Goal: Task Accomplishment & Management: Complete application form

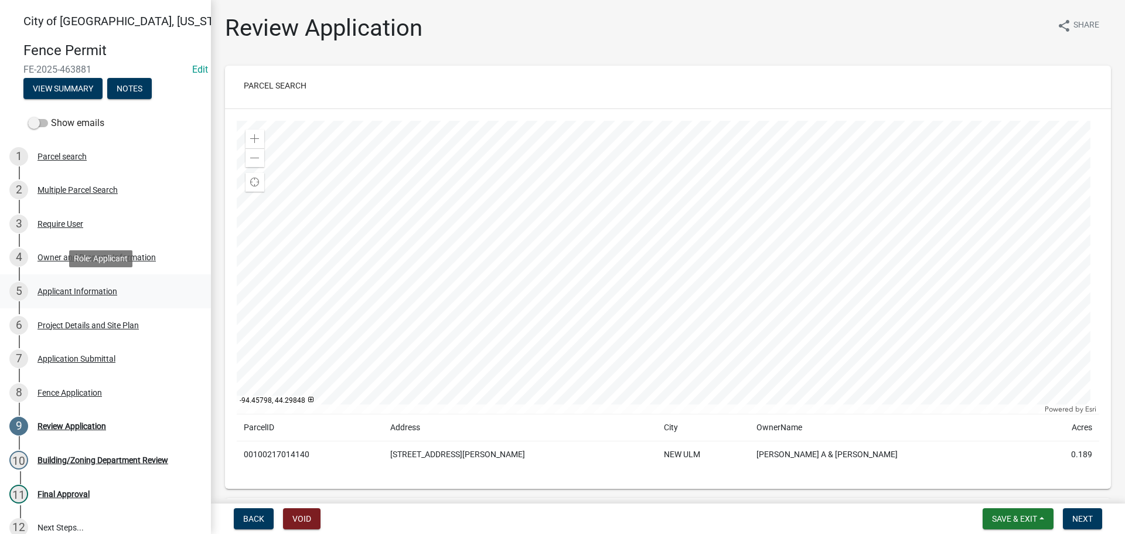
click at [73, 291] on div "Applicant Information" at bounding box center [78, 291] width 80 height 8
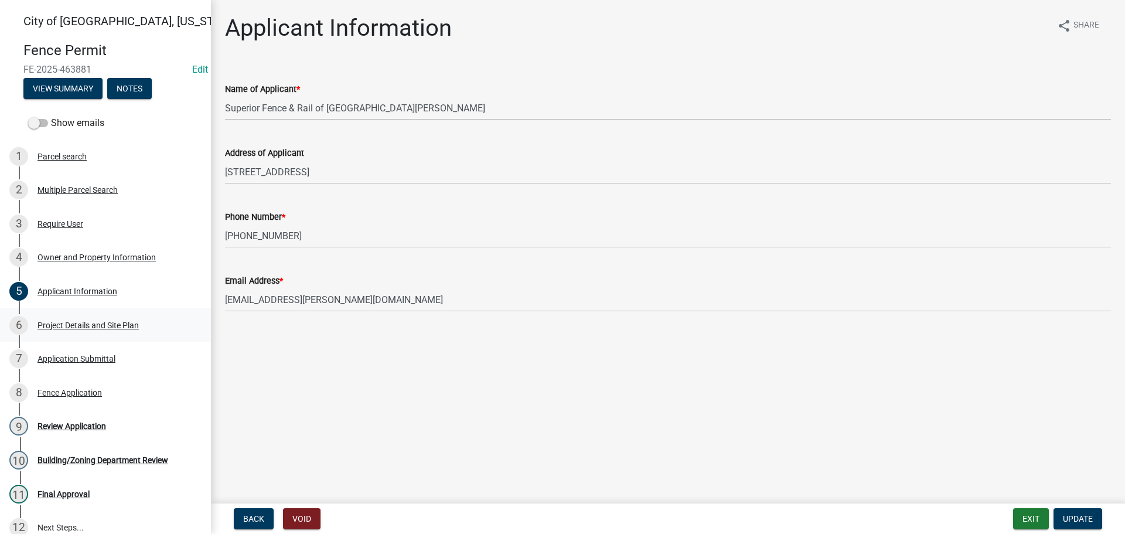
click at [84, 326] on div "Project Details and Site Plan" at bounding box center [88, 325] width 101 height 8
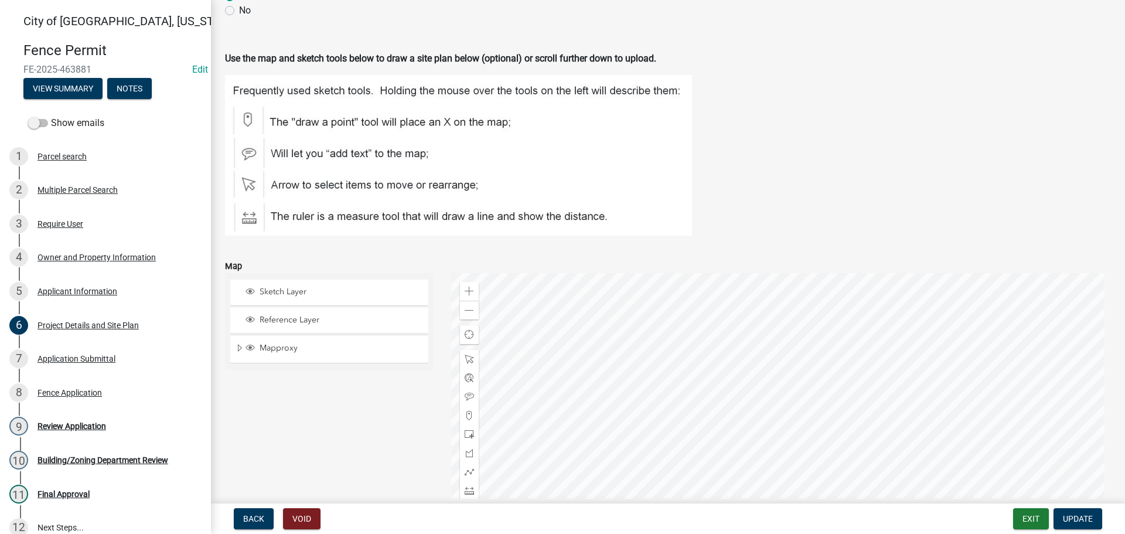
scroll to position [996, 0]
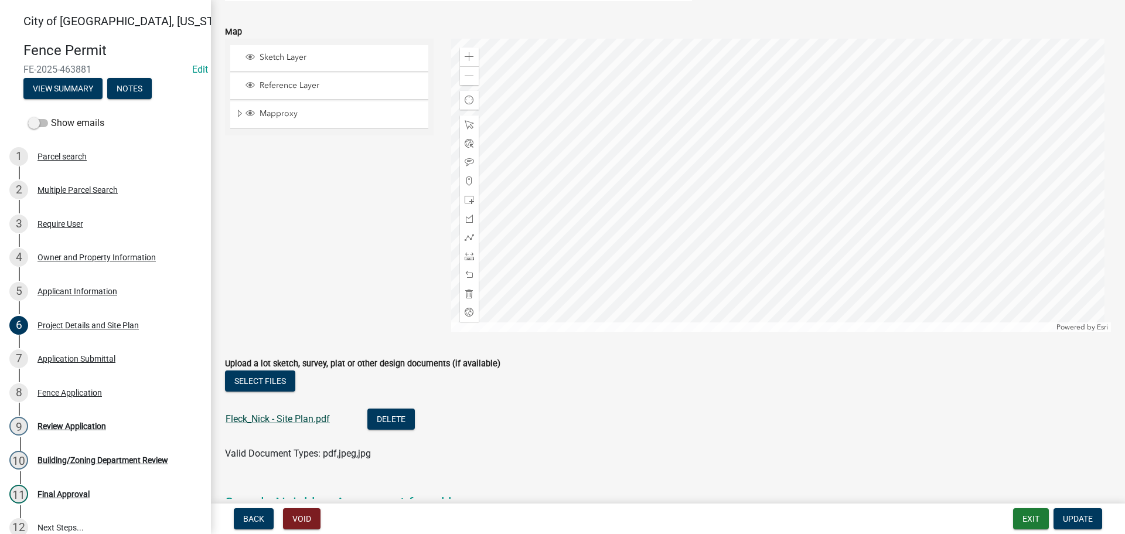
click at [302, 416] on link "Fleck_Nick - Site Plan.pdf" at bounding box center [278, 418] width 104 height 11
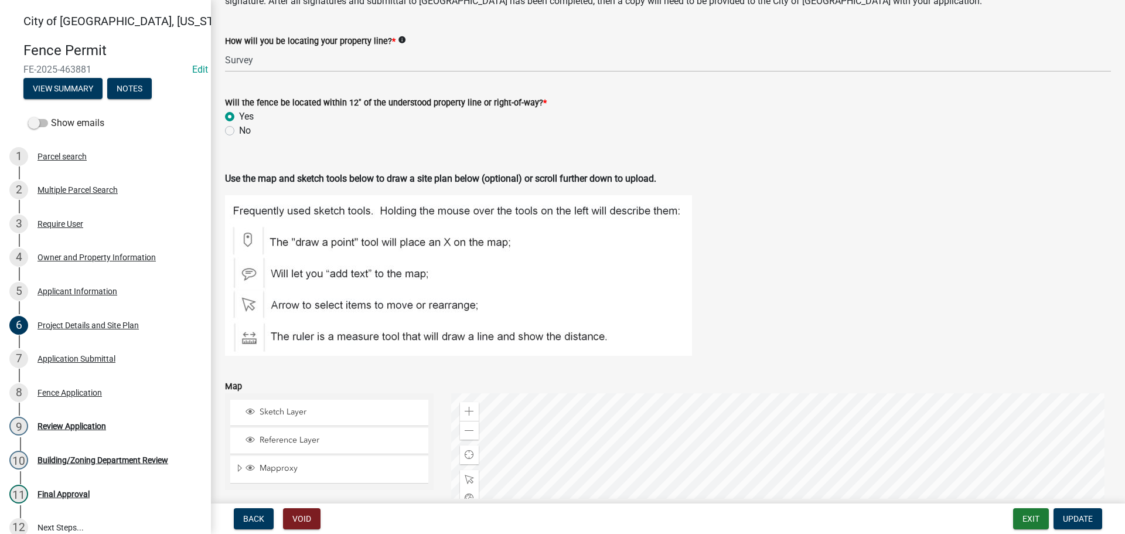
scroll to position [876, 0]
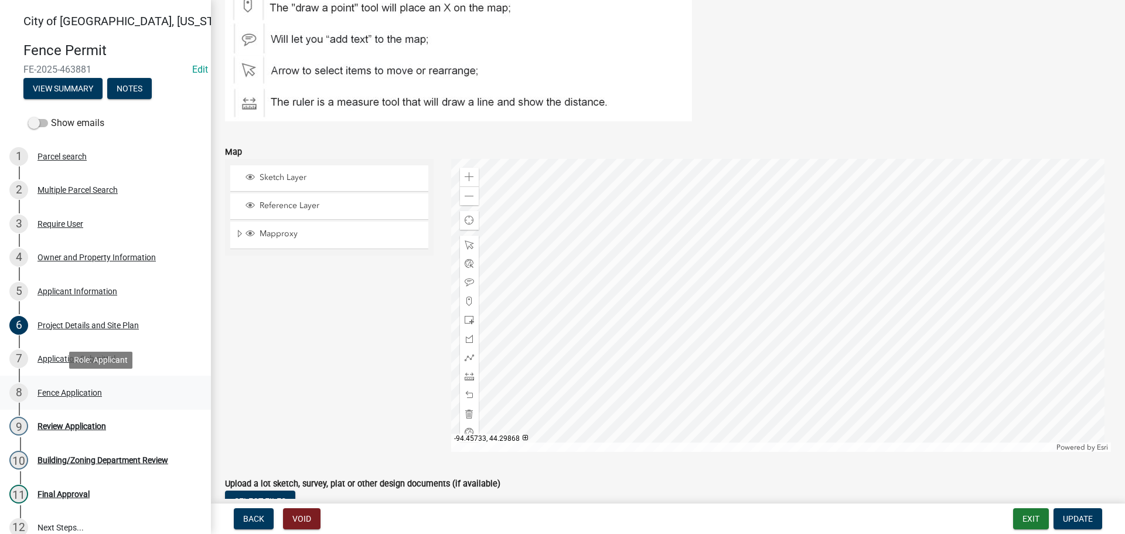
click at [64, 393] on div "Fence Application" at bounding box center [70, 393] width 64 height 8
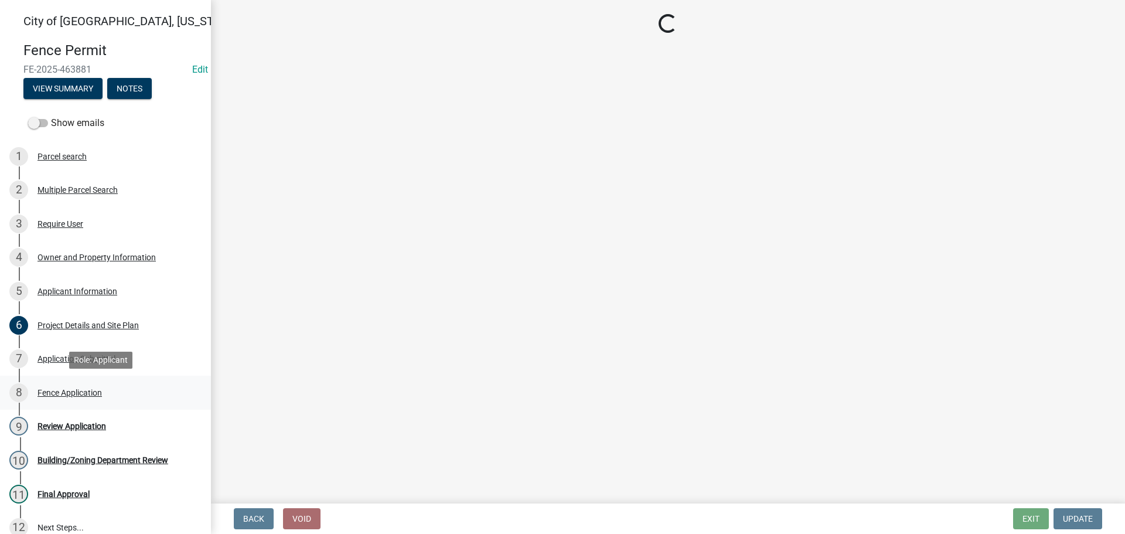
scroll to position [0, 0]
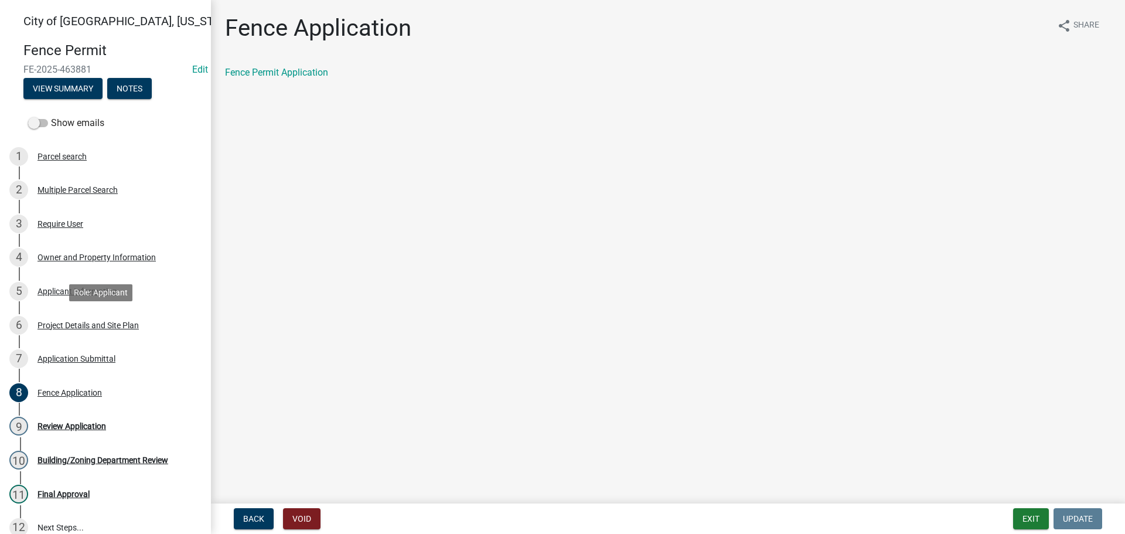
click at [74, 321] on div "Project Details and Site Plan" at bounding box center [88, 325] width 101 height 8
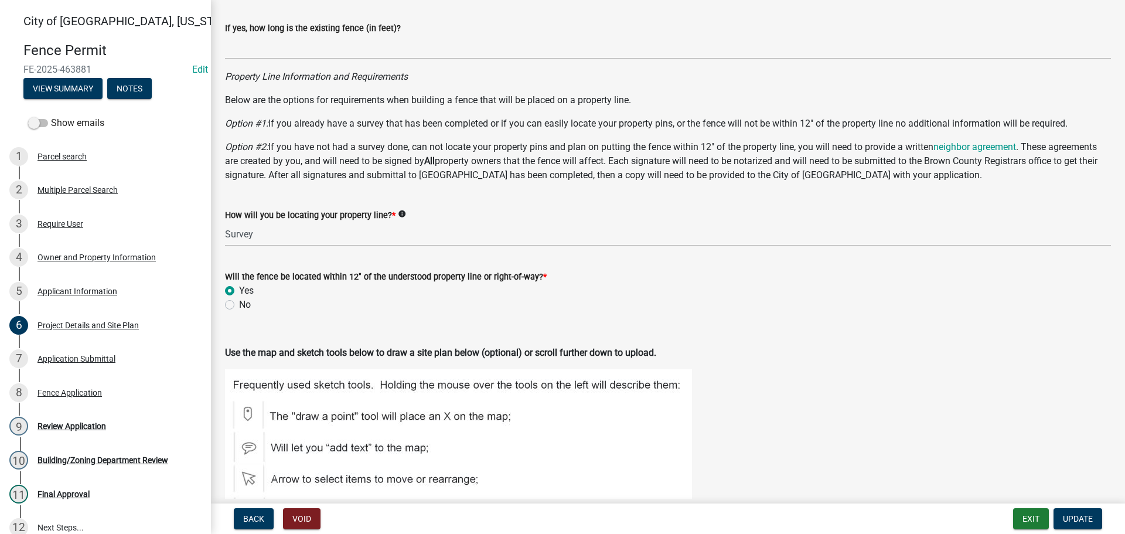
scroll to position [469, 0]
click at [72, 290] on div "Applicant Information" at bounding box center [78, 291] width 80 height 8
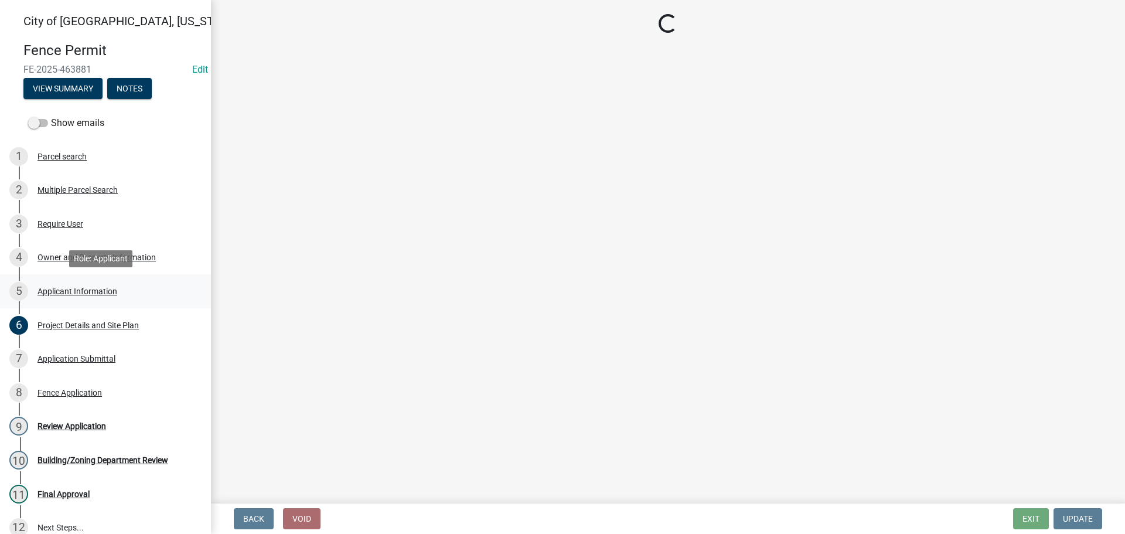
scroll to position [0, 0]
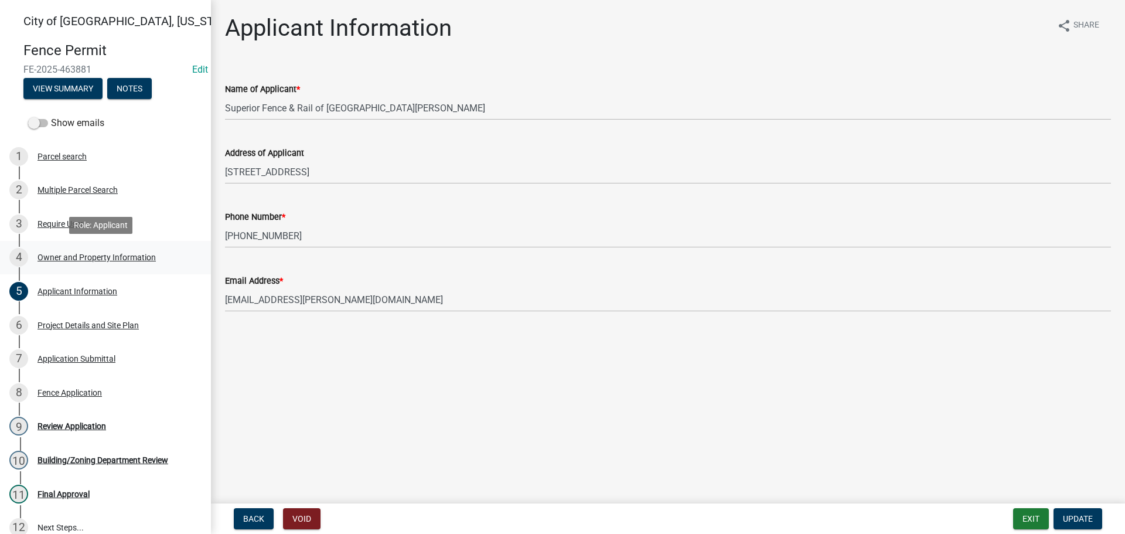
click at [59, 254] on div "Owner and Property Information" at bounding box center [97, 257] width 118 height 8
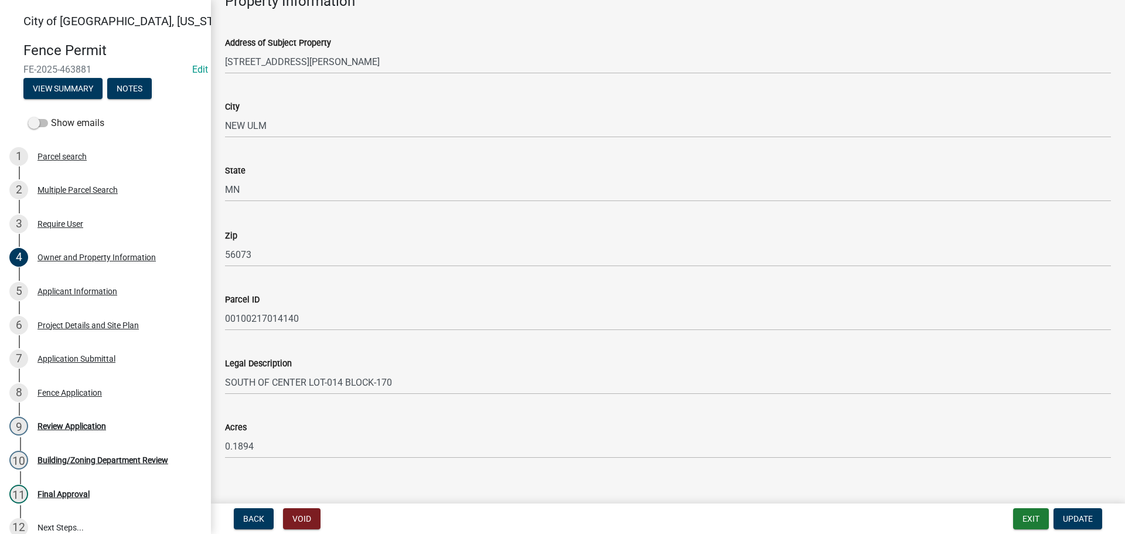
scroll to position [628, 0]
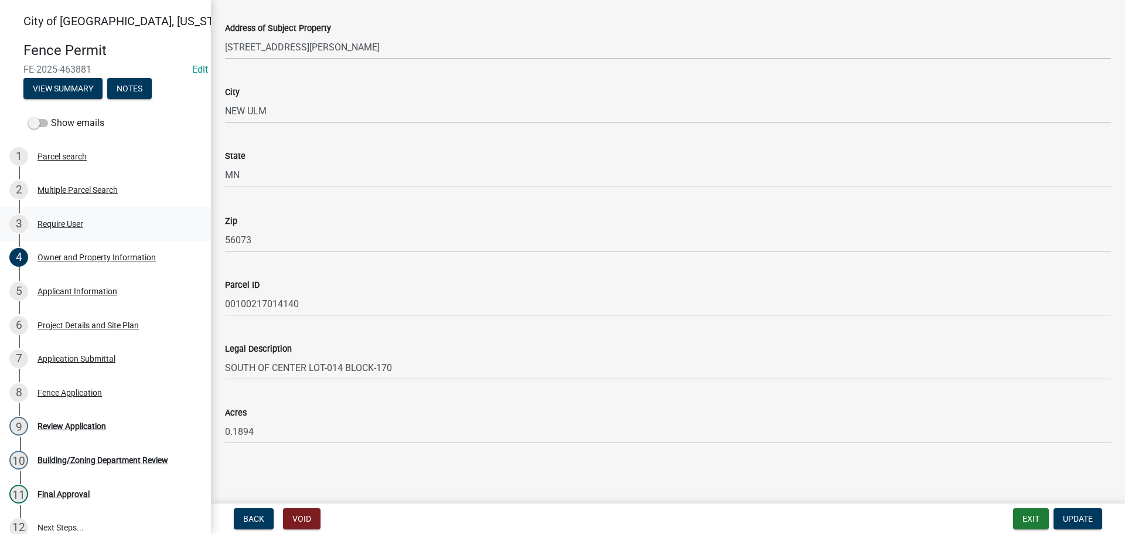
click at [52, 224] on div "Require User" at bounding box center [61, 224] width 46 height 8
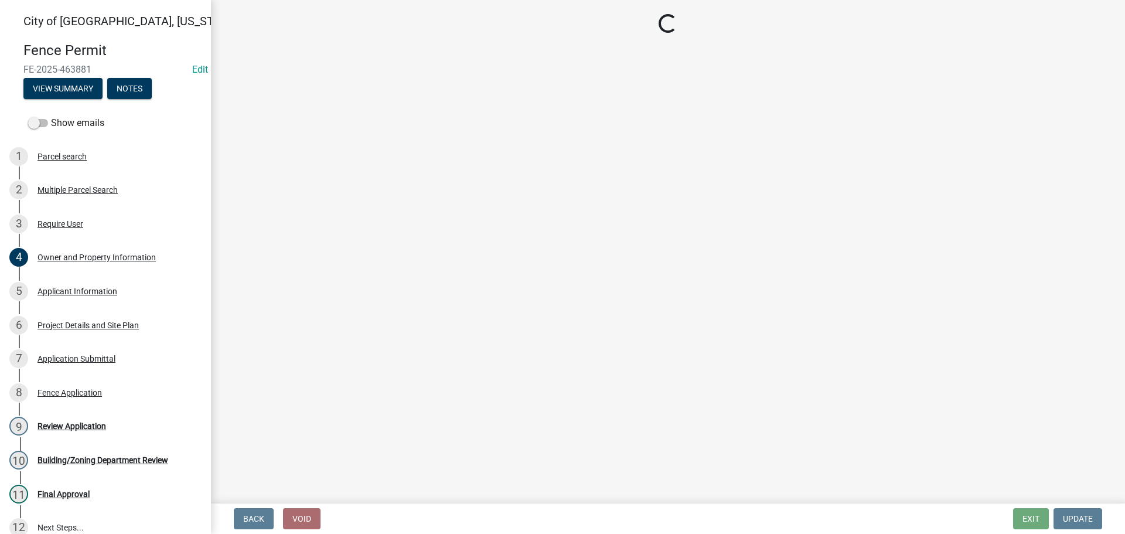
scroll to position [0, 0]
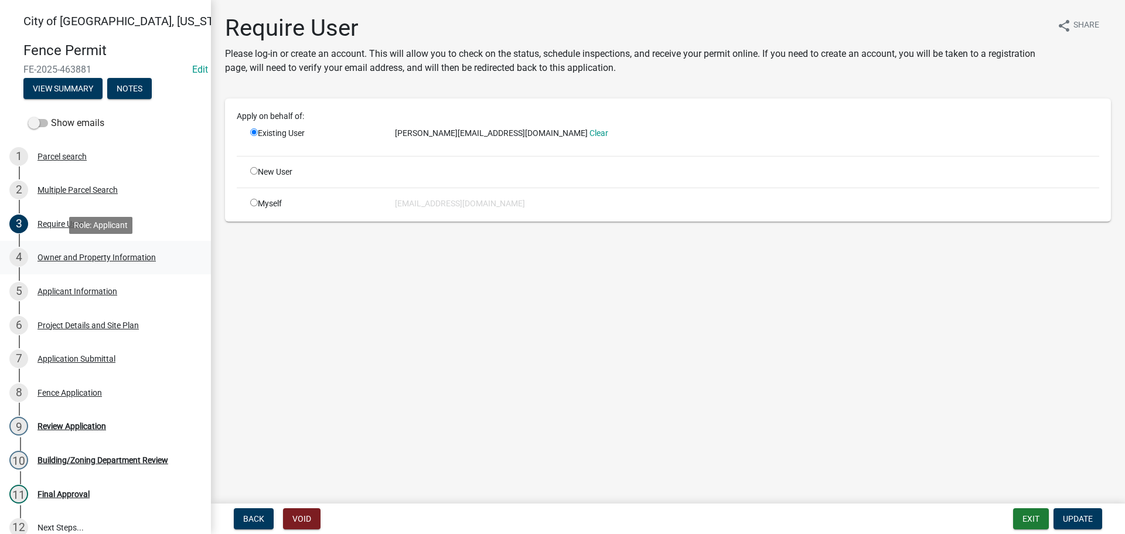
click at [124, 249] on div "4 Owner and Property Information" at bounding box center [100, 257] width 183 height 19
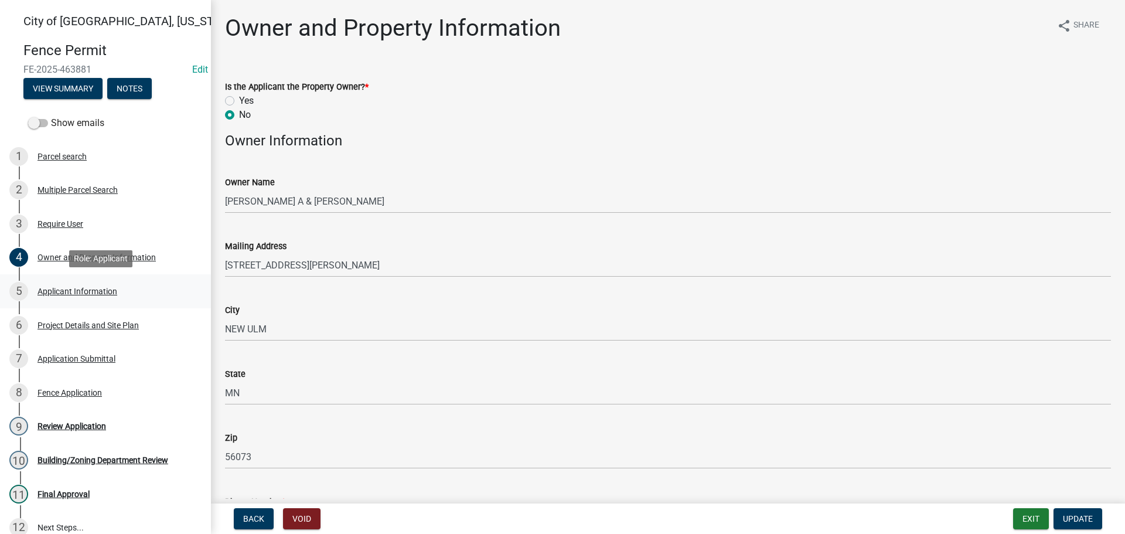
click at [91, 288] on div "Applicant Information" at bounding box center [78, 291] width 80 height 8
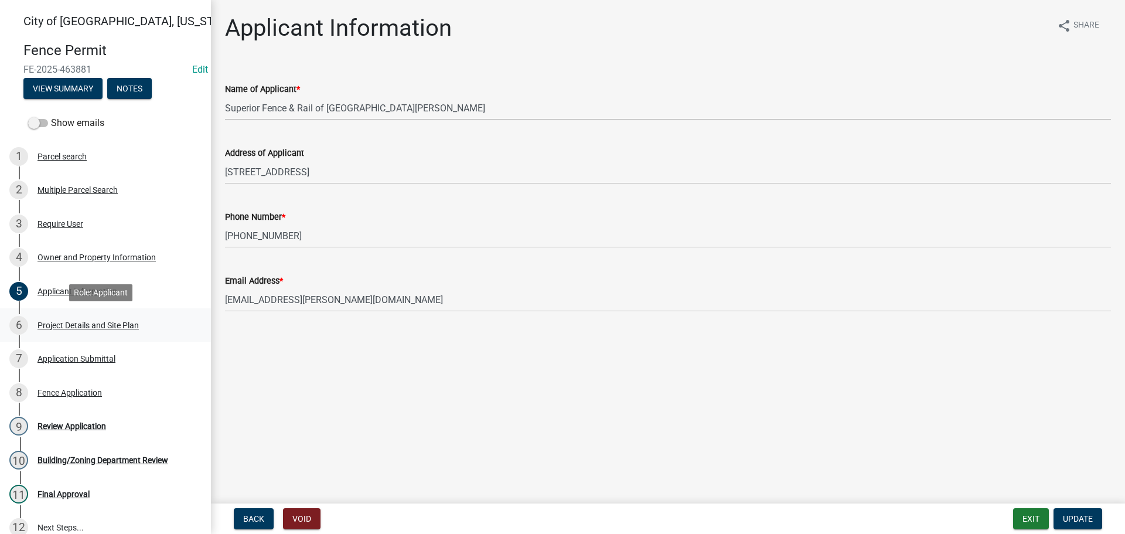
click at [100, 321] on div "Project Details and Site Plan" at bounding box center [88, 325] width 101 height 8
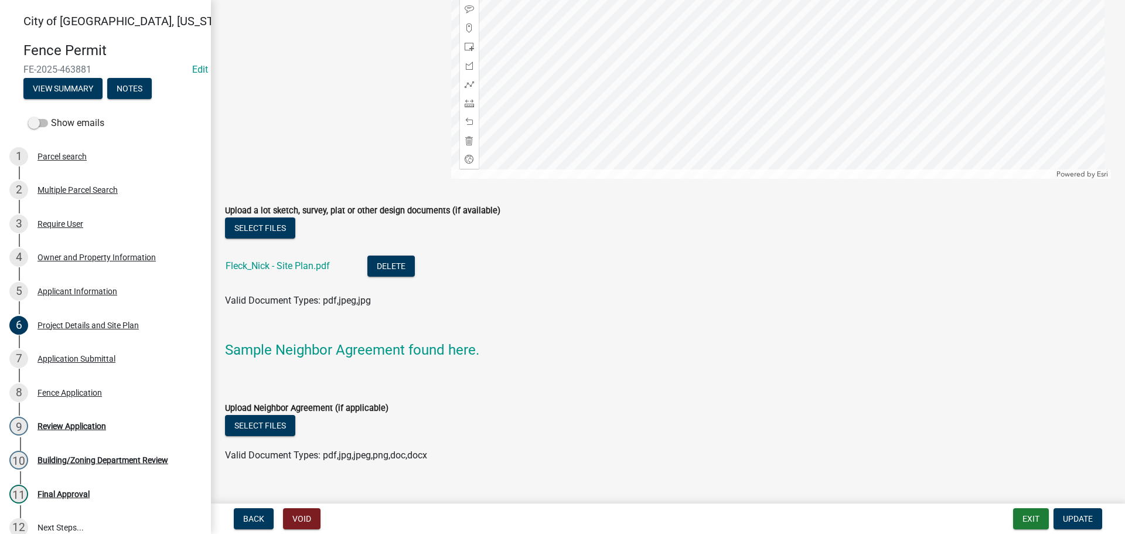
scroll to position [1169, 0]
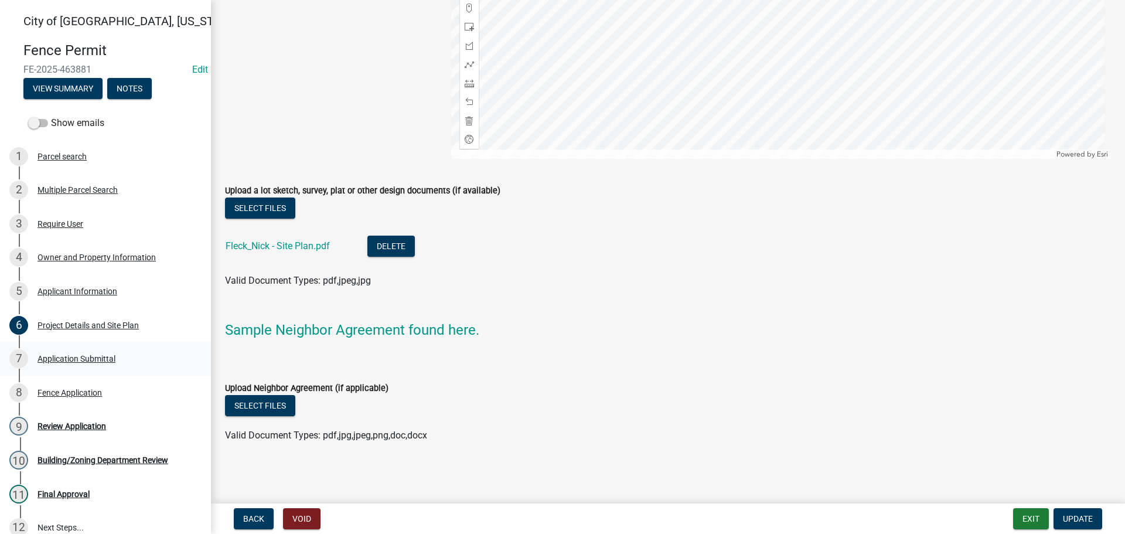
click at [73, 357] on div "Application Submittal" at bounding box center [77, 359] width 78 height 8
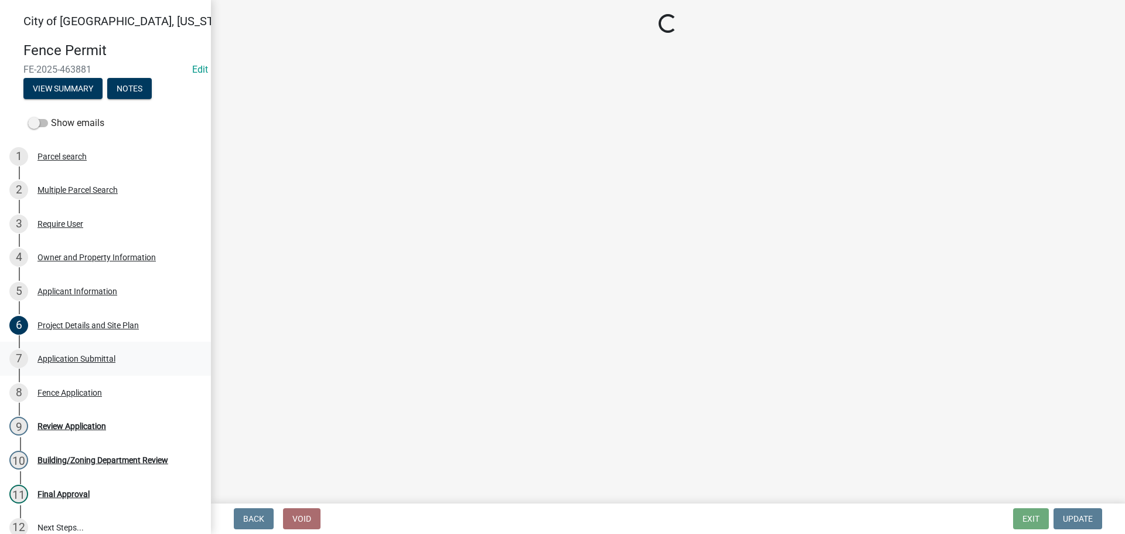
scroll to position [0, 0]
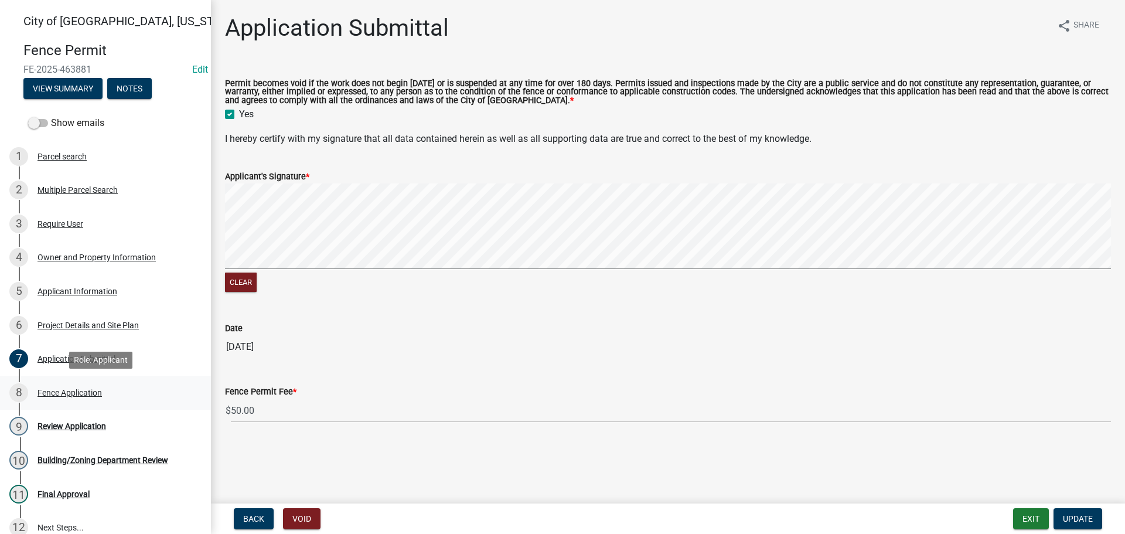
click at [74, 390] on div "Fence Application" at bounding box center [70, 393] width 64 height 8
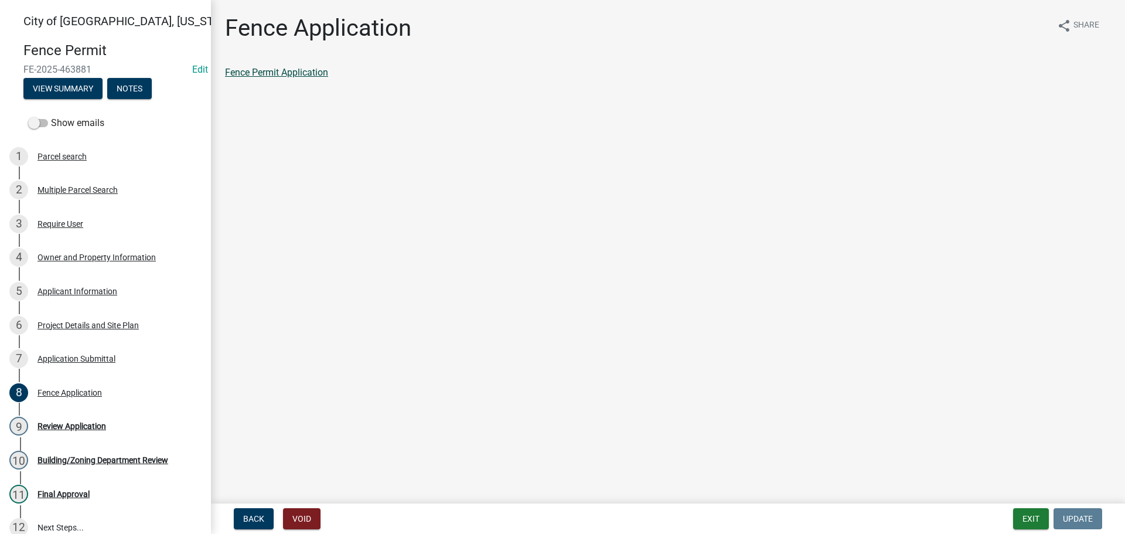
click at [273, 73] on link "Fence Permit Application" at bounding box center [276, 72] width 103 height 11
click at [69, 324] on div "Project Details and Site Plan" at bounding box center [88, 325] width 101 height 8
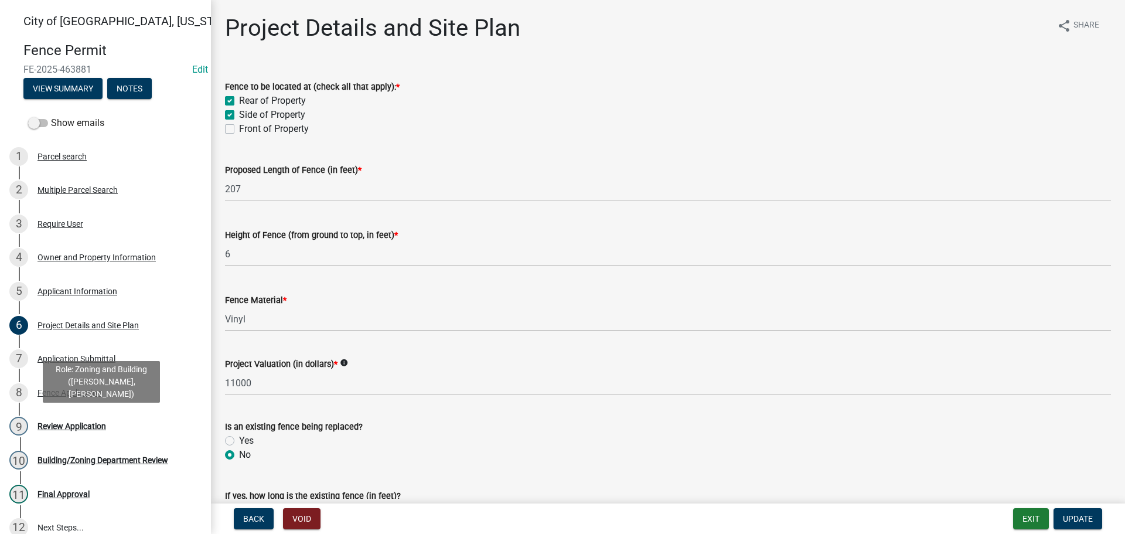
click at [76, 430] on div "Review Application" at bounding box center [72, 426] width 69 height 8
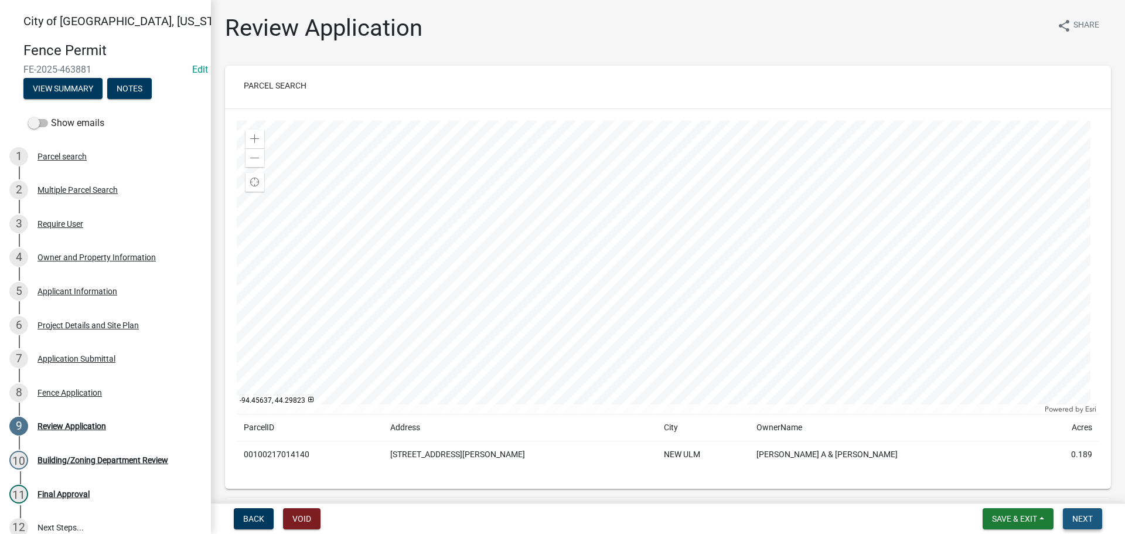
click at [1078, 520] on span "Next" at bounding box center [1083, 518] width 21 height 9
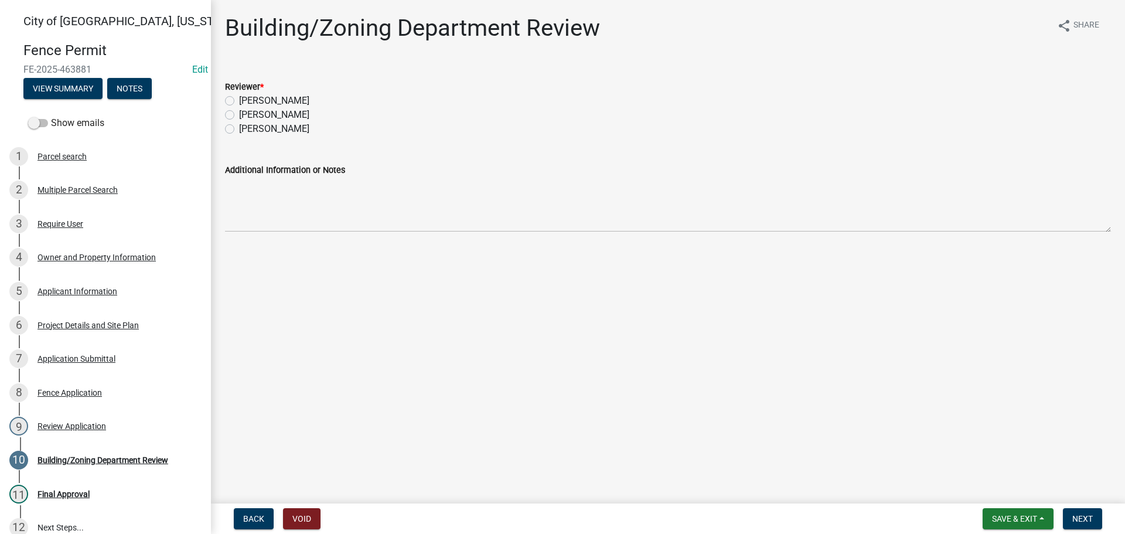
click at [239, 114] on label "[PERSON_NAME]" at bounding box center [274, 115] width 70 height 14
click at [239, 114] on input "[PERSON_NAME]" at bounding box center [243, 112] width 8 height 8
radio input "true"
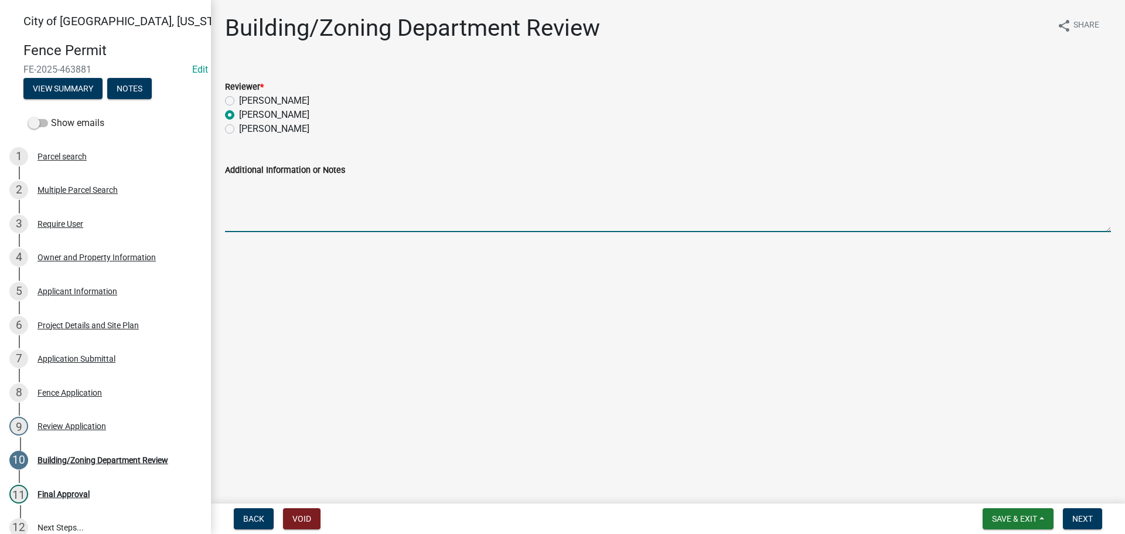
click at [255, 186] on textarea "Additional Information or Notes" at bounding box center [668, 204] width 886 height 55
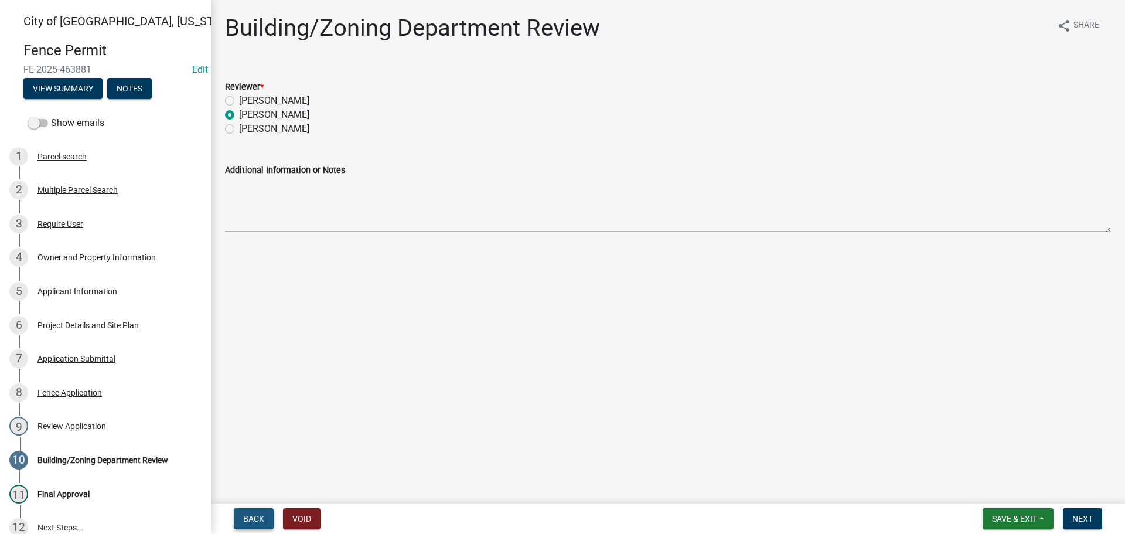
click at [240, 519] on button "Back" at bounding box center [254, 518] width 40 height 21
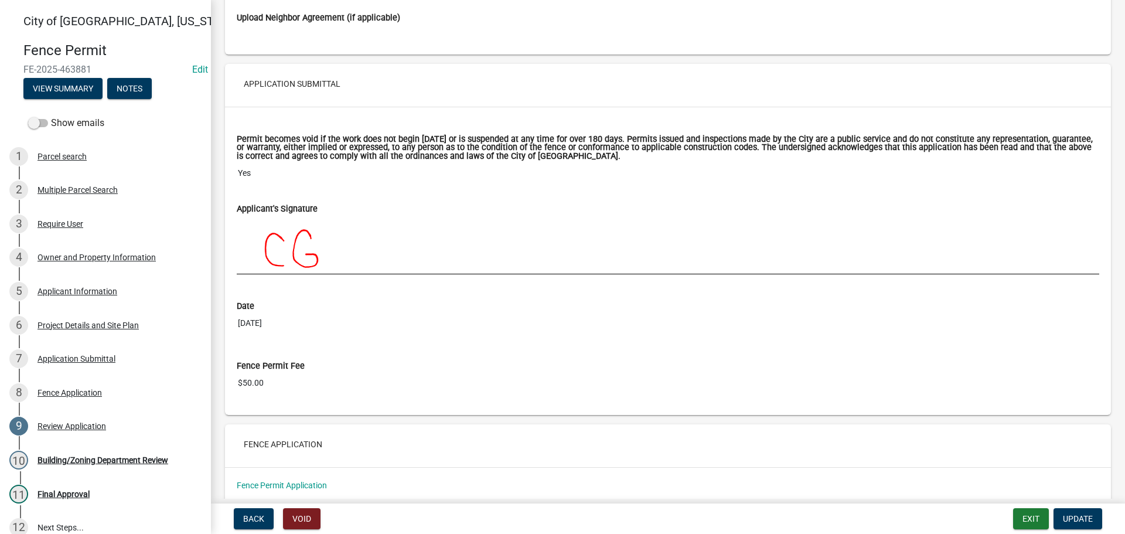
scroll to position [3266, 0]
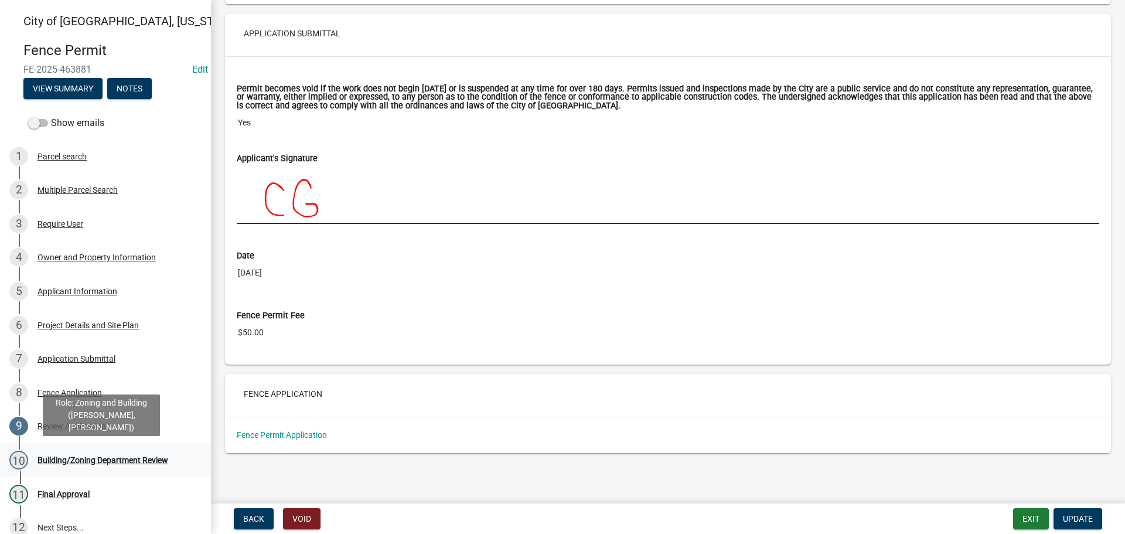
click at [80, 452] on div "10 Building/Zoning Department Review" at bounding box center [100, 460] width 183 height 19
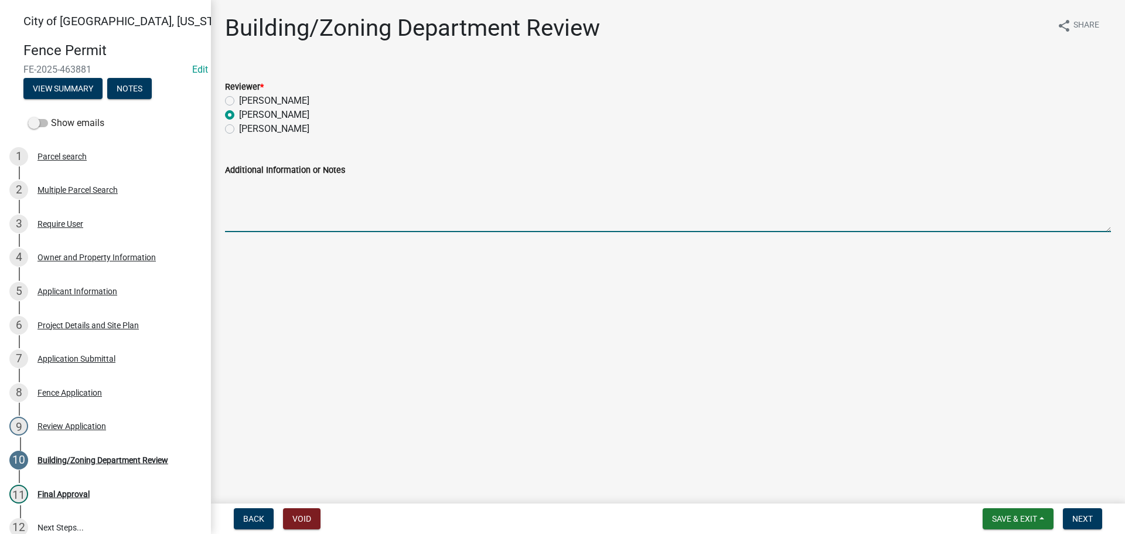
click at [260, 193] on textarea "Additional Information or Notes" at bounding box center [668, 204] width 886 height 55
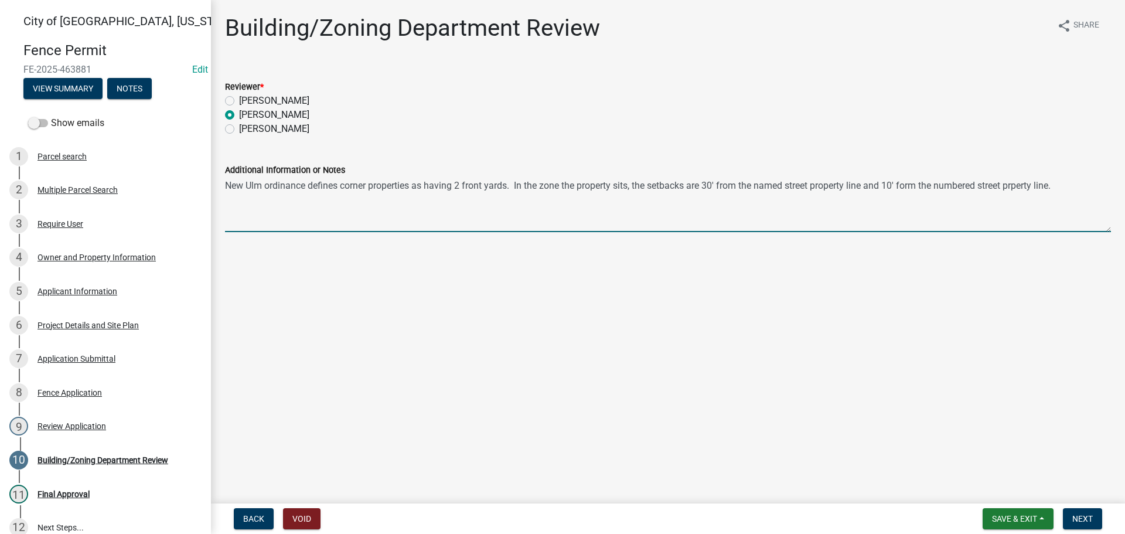
click at [1021, 189] on textarea "New Ulm ordinance defines corner properties as having 2 front yards. In the zon…" at bounding box center [668, 204] width 886 height 55
click at [1076, 185] on textarea "New Ulm ordinance defines corner properties as having 2 front yards. In the zon…" at bounding box center [668, 204] width 886 height 55
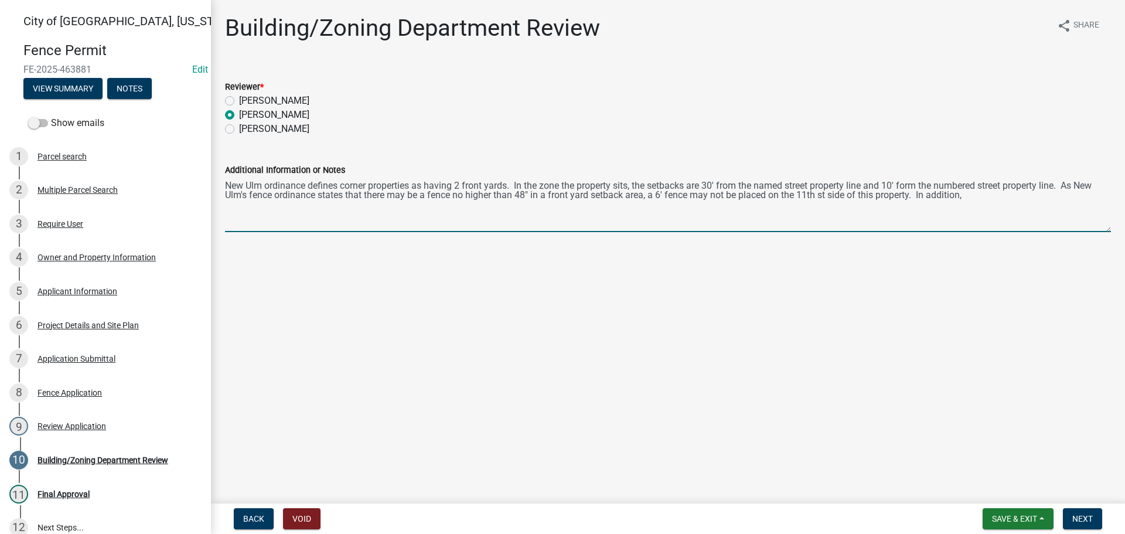
click at [822, 196] on textarea "New Ulm ordinance defines corner properties as having 2 front yards. In the zon…" at bounding box center [668, 204] width 886 height 55
click at [974, 199] on textarea "New Ulm ordinance defines corner properties as having 2 front yards. In the zon…" at bounding box center [668, 204] width 886 height 55
click at [271, 203] on textarea "New Ulm ordinance defines corner properties as having 2 front yards. In the zon…" at bounding box center [668, 204] width 886 height 55
click at [391, 217] on textarea "New Ulm ordinance defines corner properties as having 2 front yards. In the zon…" at bounding box center [668, 204] width 886 height 55
click at [526, 211] on textarea "New Ulm ordinance defines corner properties as having 2 front yards. In the zon…" at bounding box center [668, 204] width 886 height 55
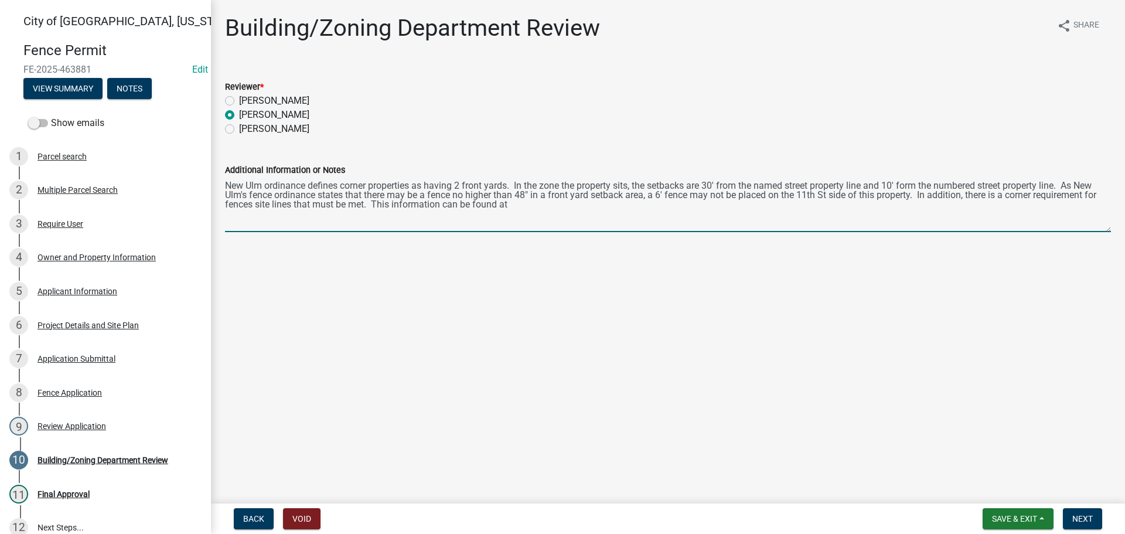
paste textarea "[URL][DOMAIN_NAME]"
drag, startPoint x: 512, startPoint y: 206, endPoint x: 946, endPoint y: 224, distance: 434.7
click at [946, 224] on textarea "New Ulm ordinance defines corner properties as having 2 front yards. In the zon…" at bounding box center [668, 204] width 886 height 55
paste textarea "[URL][DOMAIN_NAME]"
drag, startPoint x: 663, startPoint y: 221, endPoint x: 227, endPoint y: 223, distance: 436.1
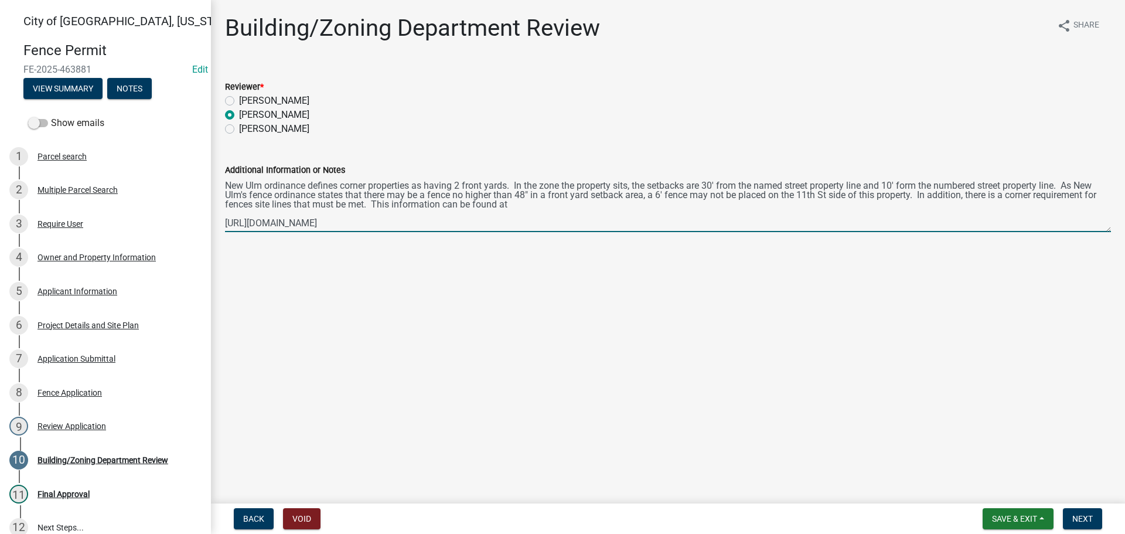
click at [226, 224] on textarea "New Ulm ordinance defines corner properties as having 2 front yards. In the zon…" at bounding box center [668, 204] width 886 height 55
type textarea "New Ulm ordinance defines corner properties as having 2 front yards. In the zon…"
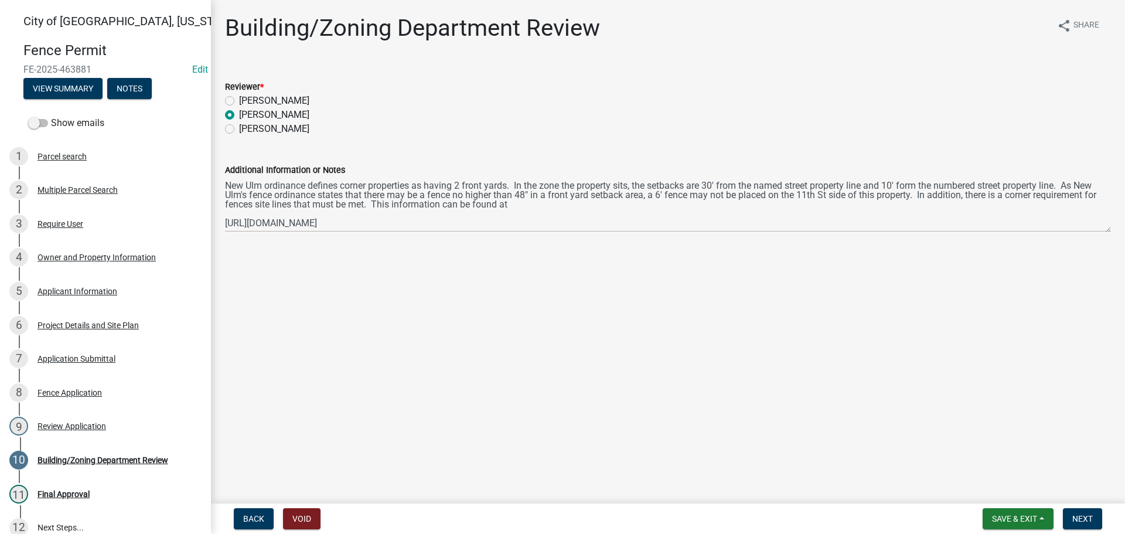
drag, startPoint x: 227, startPoint y: 223, endPoint x: 737, endPoint y: 291, distance: 514.3
click at [737, 291] on main "Building/Zoning Department Review share Share Reviewer * [PERSON_NAME] [PERSON_…" at bounding box center [668, 249] width 914 height 499
click at [1078, 514] on span "Next" at bounding box center [1083, 518] width 21 height 9
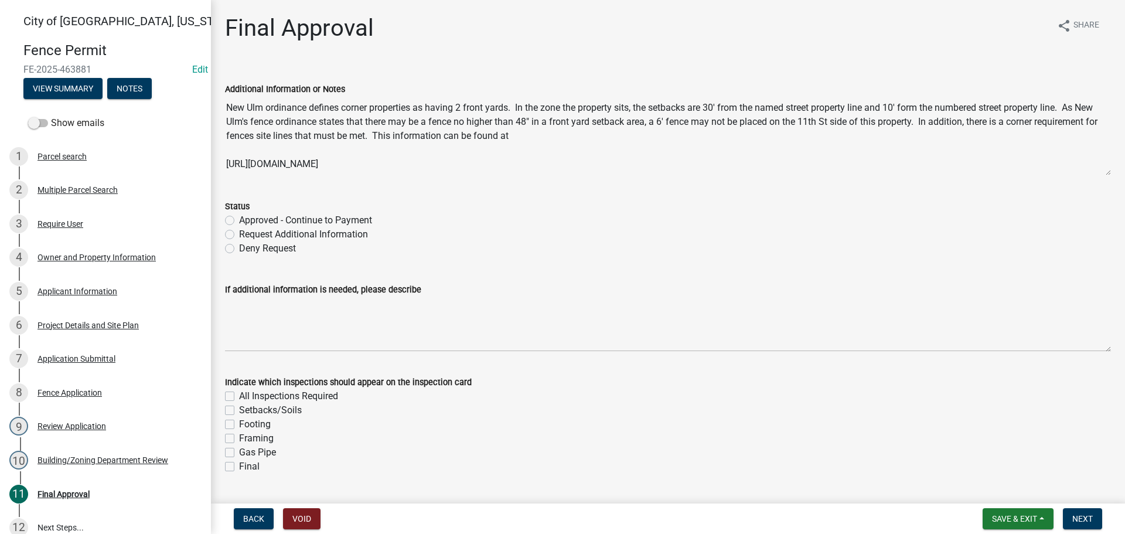
click at [239, 219] on label "Approved - Continue to Payment" at bounding box center [305, 220] width 133 height 14
click at [239, 219] on input "Approved - Continue to Payment" at bounding box center [243, 217] width 8 height 8
radio input "true"
drag, startPoint x: 226, startPoint y: 103, endPoint x: 698, endPoint y: 174, distance: 477.8
click at [698, 174] on textarea "New Ulm ordinance defines corner properties as having 2 front yards. In the zon…" at bounding box center [668, 136] width 886 height 80
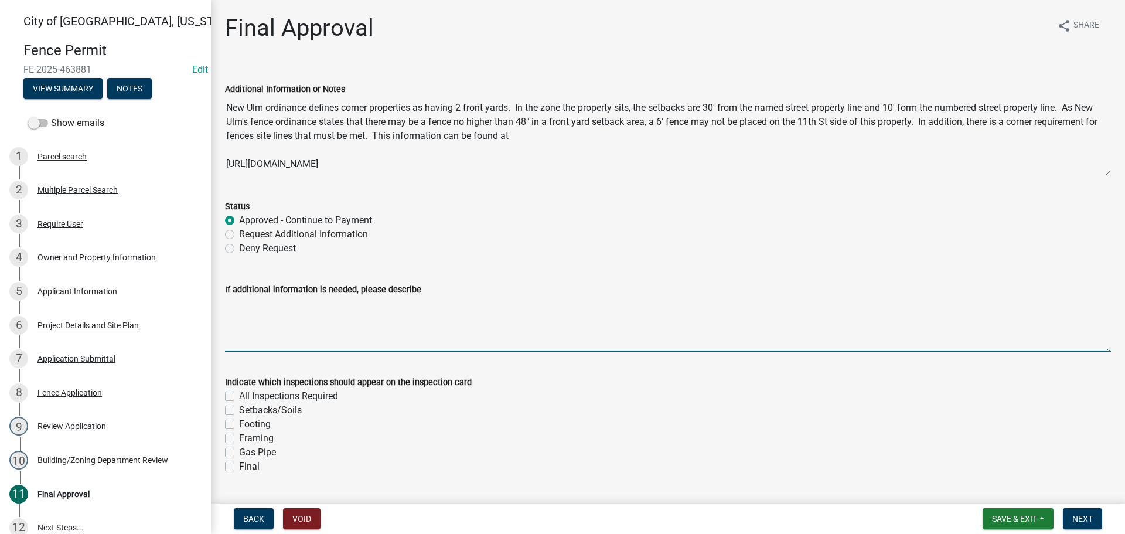
click at [228, 314] on textarea "If additional information is needed, please describe" at bounding box center [668, 324] width 886 height 55
paste textarea "New Ulm ordinance defines corner properties as having 2 front yards. In the zon…"
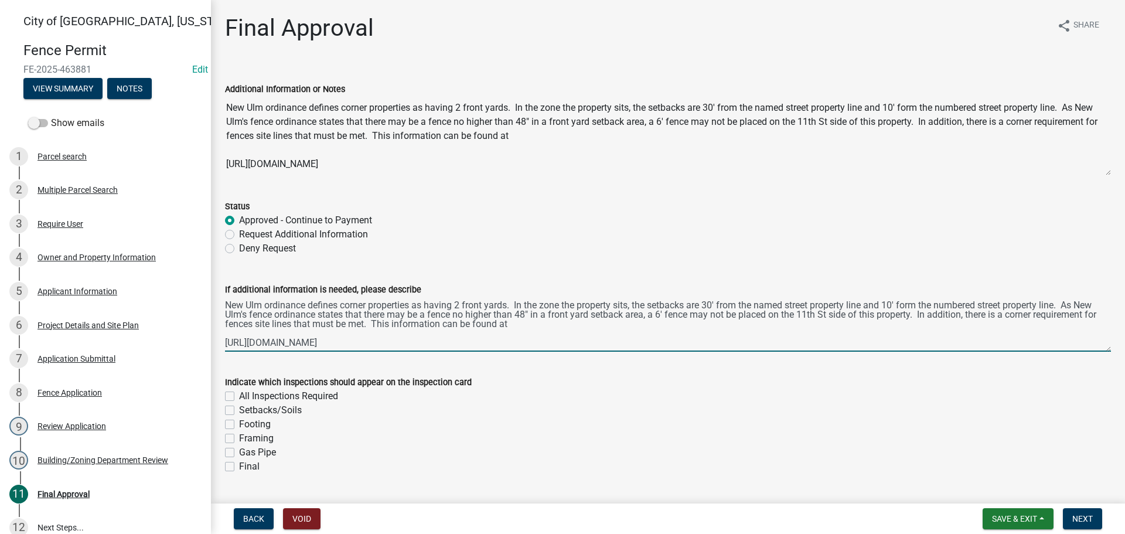
type textarea "New Ulm ordinance defines corner properties as having 2 front yards. In the zon…"
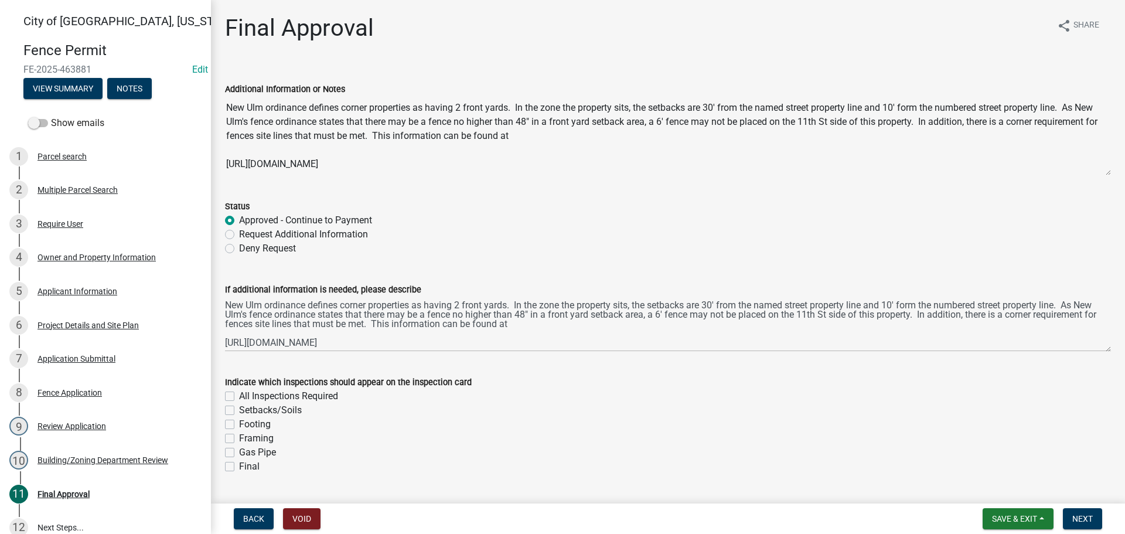
click at [239, 409] on label "Setbacks/Soils" at bounding box center [270, 410] width 63 height 14
click at [239, 409] on input "Setbacks/Soils" at bounding box center [243, 407] width 8 height 8
checkbox input "true"
checkbox input "false"
checkbox input "true"
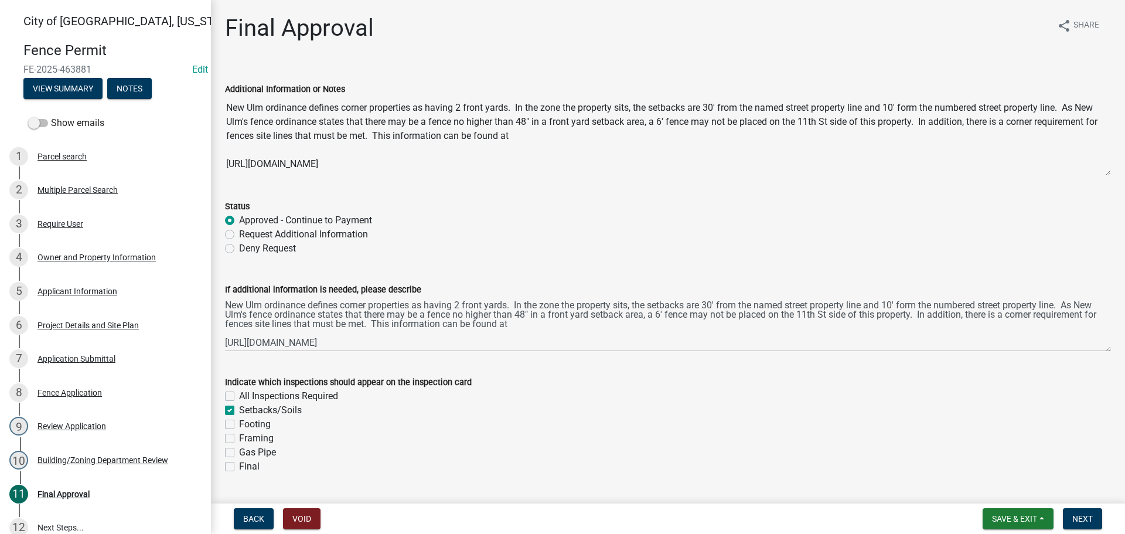
checkbox input "false"
click at [239, 425] on label "Footing" at bounding box center [255, 424] width 32 height 14
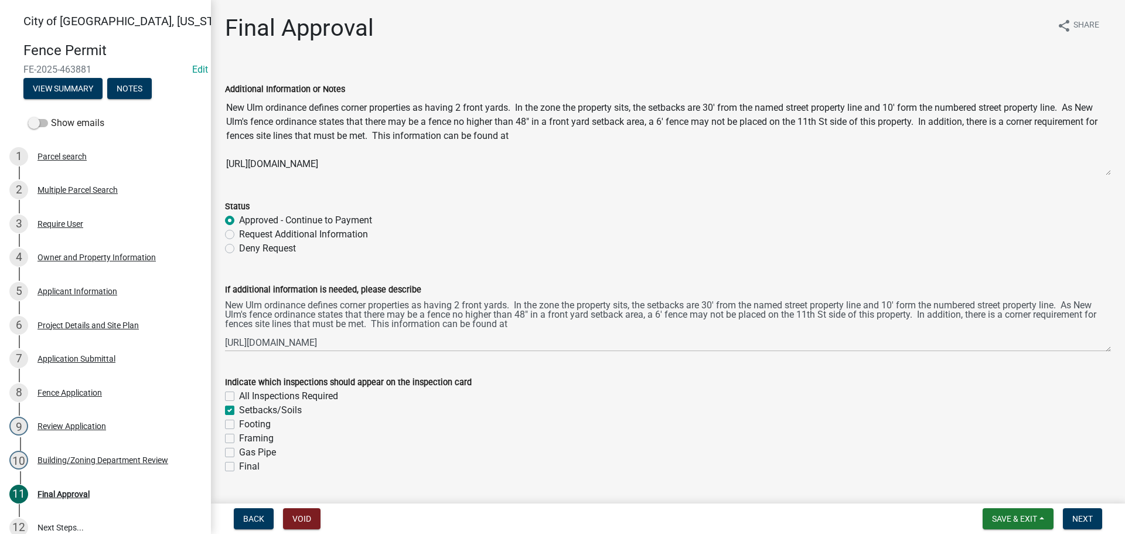
click at [239, 425] on input "Footing" at bounding box center [243, 421] width 8 height 8
checkbox input "true"
checkbox input "false"
checkbox input "true"
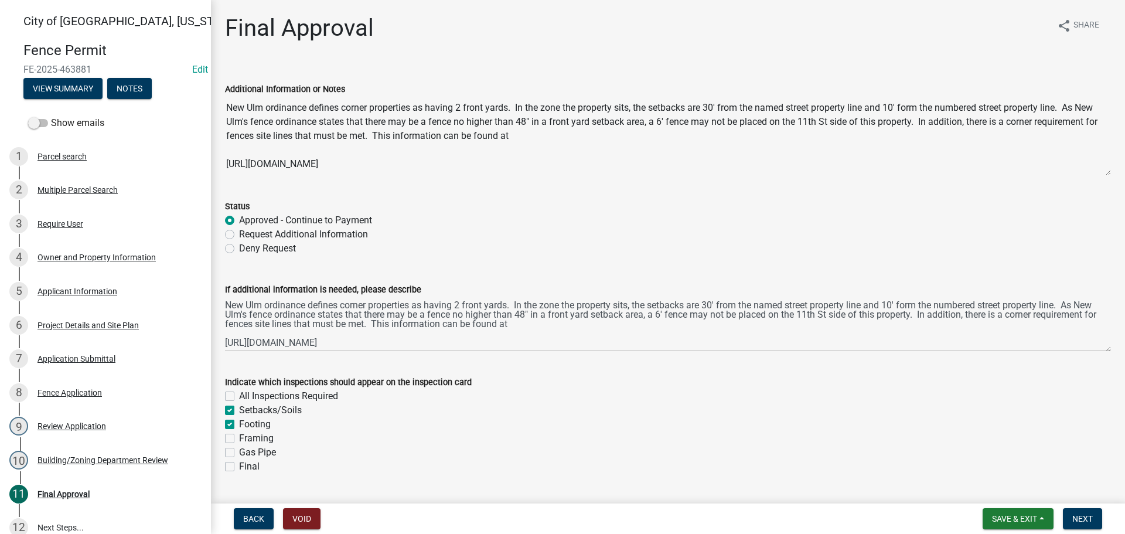
checkbox input "false"
click at [239, 467] on label "Final" at bounding box center [249, 467] width 21 height 14
click at [239, 467] on input "Final" at bounding box center [243, 464] width 8 height 8
checkbox input "true"
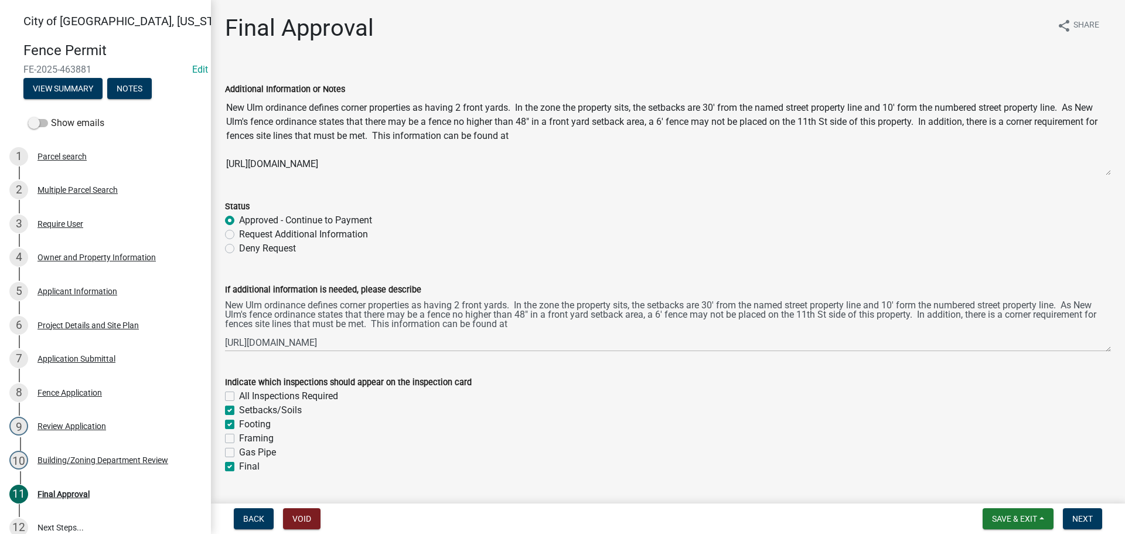
checkbox input "false"
checkbox input "true"
checkbox input "false"
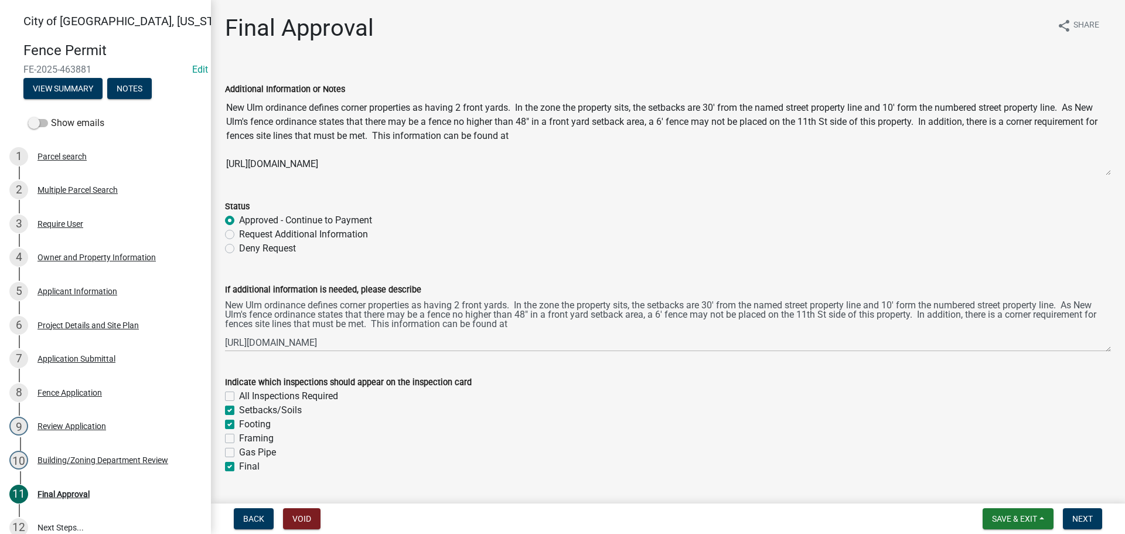
checkbox input "true"
click at [1088, 523] on span "Next" at bounding box center [1083, 518] width 21 height 9
